Goal: Information Seeking & Learning: Learn about a topic

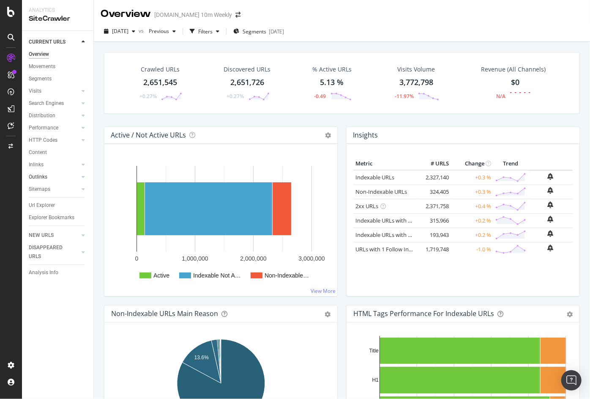
scroll to position [827, 0]
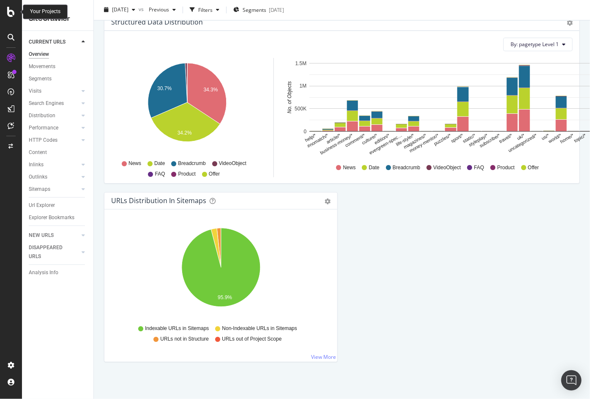
click at [13, 14] on icon at bounding box center [11, 12] width 8 height 10
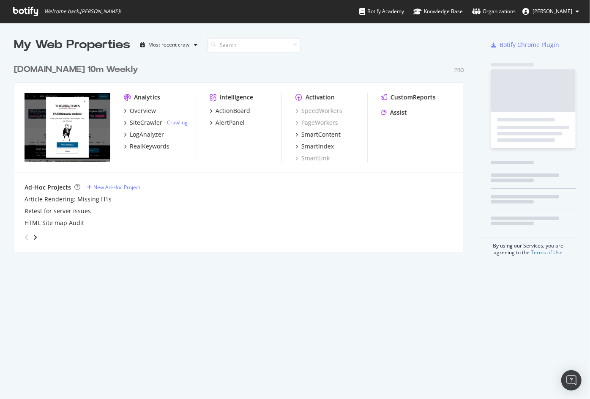
scroll to position [199, 457]
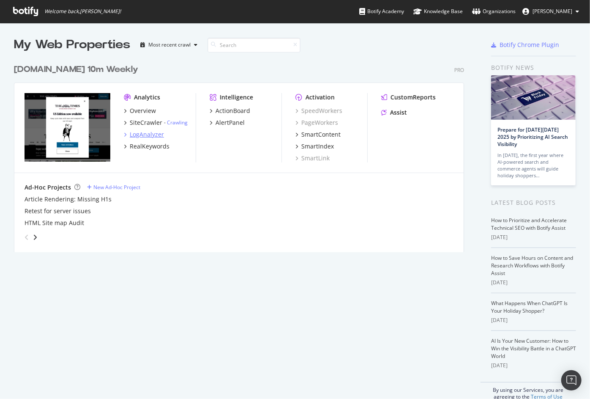
click at [135, 137] on div "LogAnalyzer" at bounding box center [147, 134] width 34 height 8
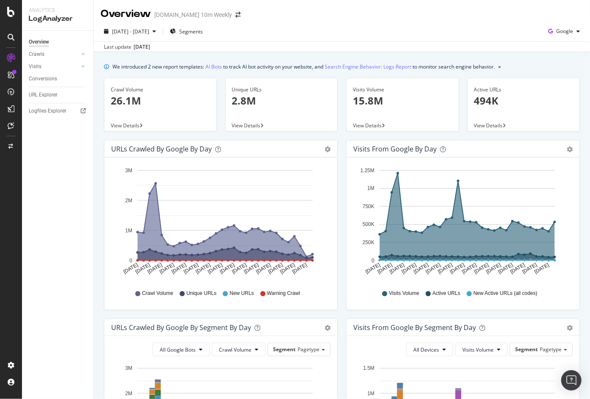
click at [343, 199] on div "Visits from Google by day Area Table Hold CMD (⌘) while clicking to filter the …" at bounding box center [463, 229] width 242 height 178
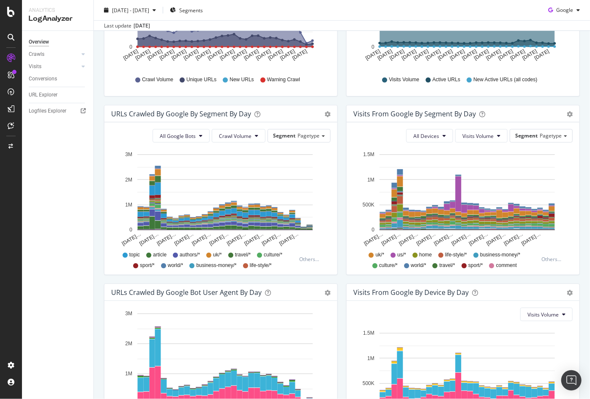
scroll to position [254, 0]
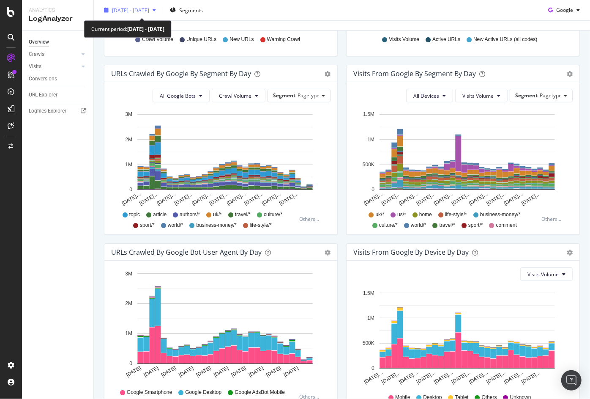
click at [149, 9] on span "[DATE] - [DATE]" at bounding box center [130, 9] width 37 height 7
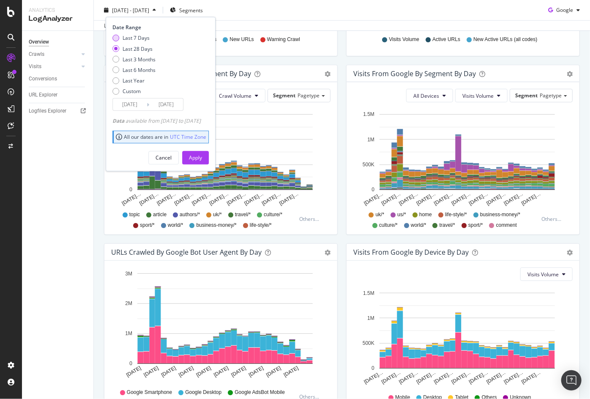
click at [127, 36] on div "Last 7 Days" at bounding box center [136, 37] width 27 height 7
type input "[DATE]"
click at [202, 160] on div "Apply" at bounding box center [195, 157] width 13 height 7
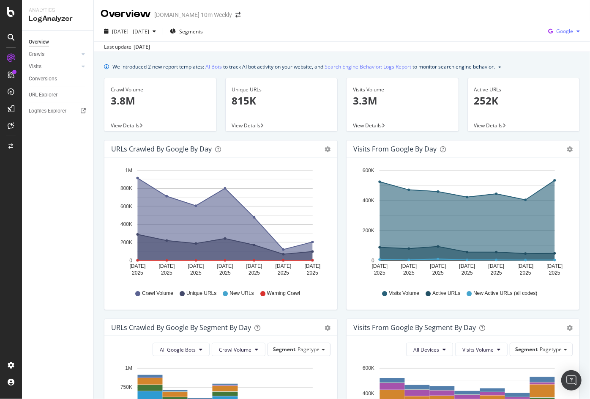
click at [571, 34] on span "Google" at bounding box center [564, 30] width 17 height 7
click at [549, 65] on div "Bing" at bounding box center [558, 64] width 58 height 12
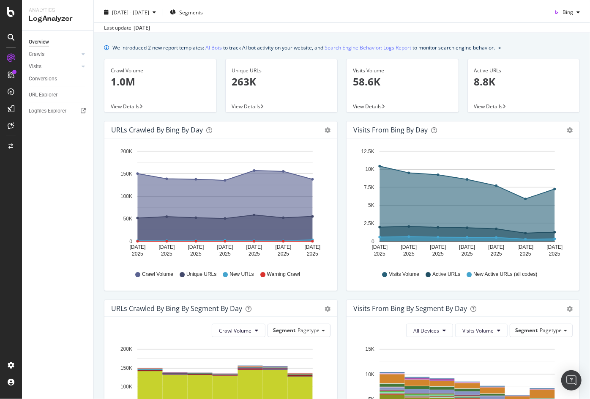
scroll to position [17, 0]
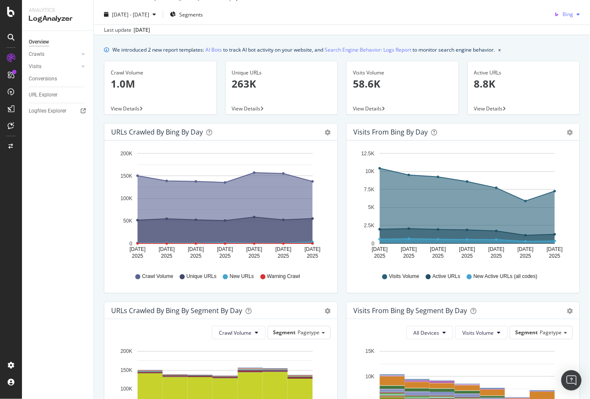
click at [574, 10] on div "Bing" at bounding box center [567, 14] width 33 height 13
click at [551, 67] on div "OpenAI" at bounding box center [558, 62] width 58 height 12
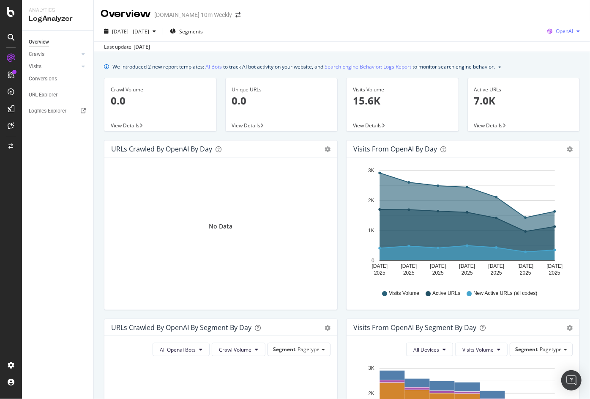
click at [567, 30] on span "OpenAI" at bounding box center [564, 30] width 17 height 7
click at [553, 51] on span "Google" at bounding box center [565, 48] width 31 height 8
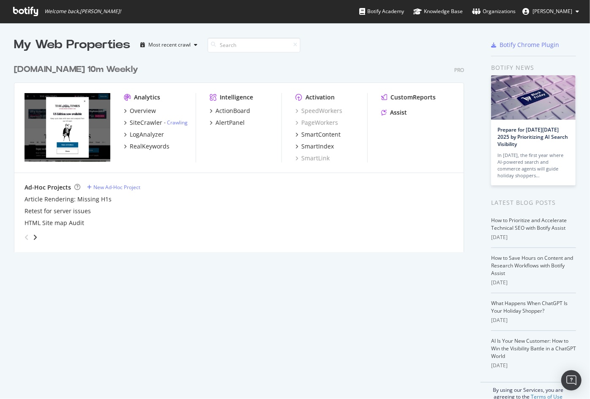
scroll to position [399, 590]
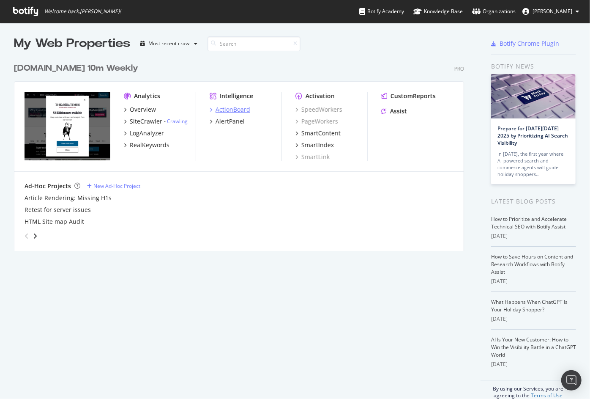
click at [229, 108] on div "ActionBoard" at bounding box center [233, 109] width 35 height 8
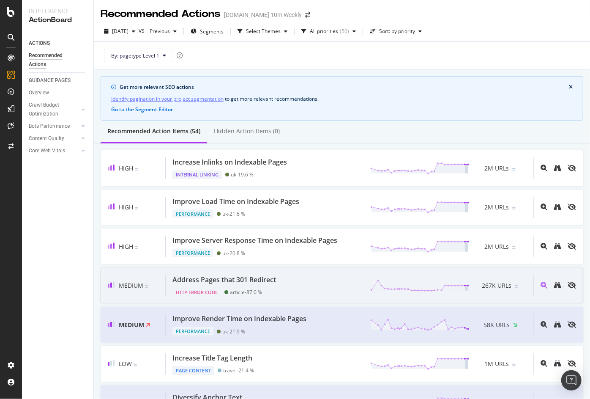
click at [197, 280] on div "Address Pages that 301 Redirect" at bounding box center [225, 280] width 104 height 10
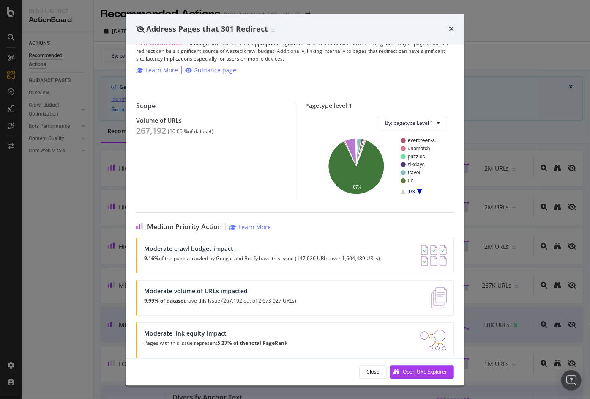
scroll to position [25, 0]
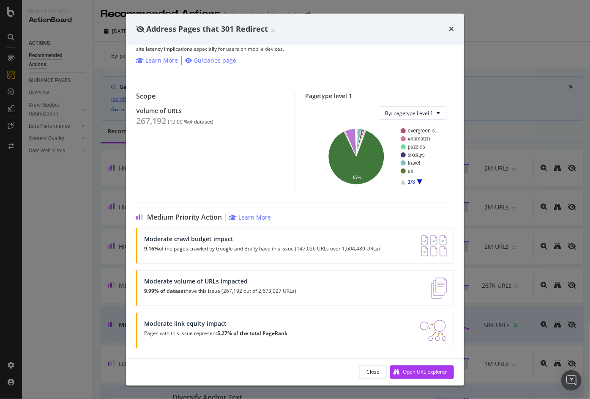
click at [252, 333] on strong "5.27% of the total PageRank" at bounding box center [252, 333] width 70 height 7
